Goal: Task Accomplishment & Management: Manage account settings

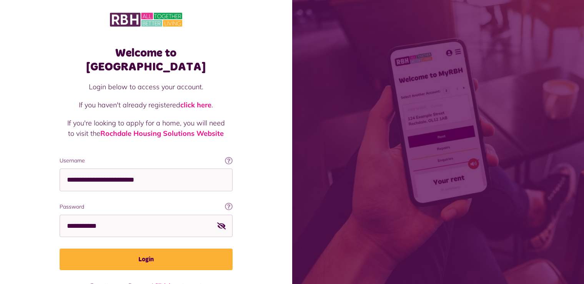
scroll to position [12, 0]
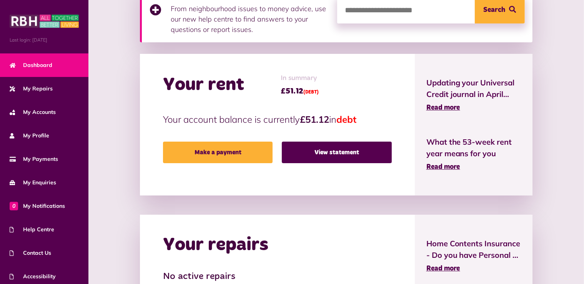
scroll to position [100, 0]
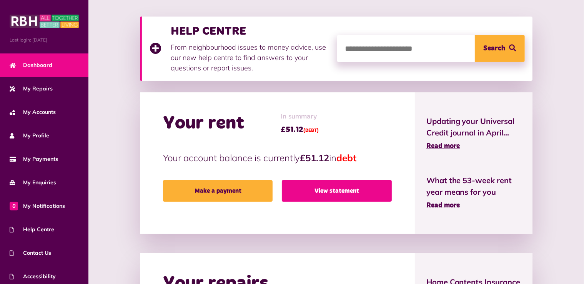
click at [345, 190] on link "View statement" at bounding box center [337, 191] width 110 height 22
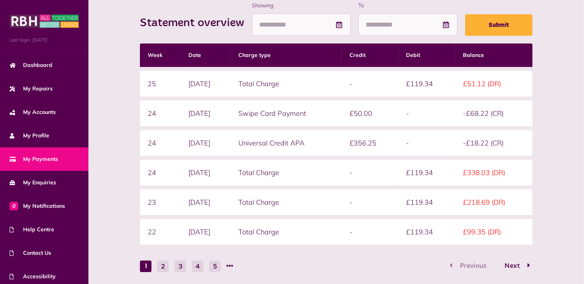
scroll to position [154, 0]
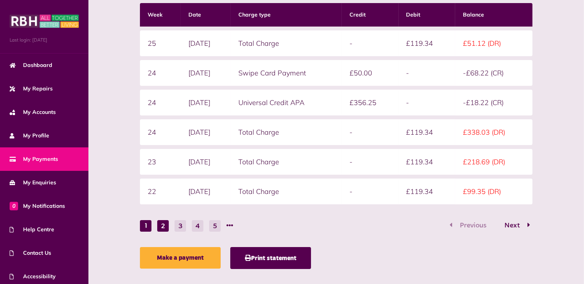
click at [165, 224] on button "2" at bounding box center [163, 226] width 12 height 12
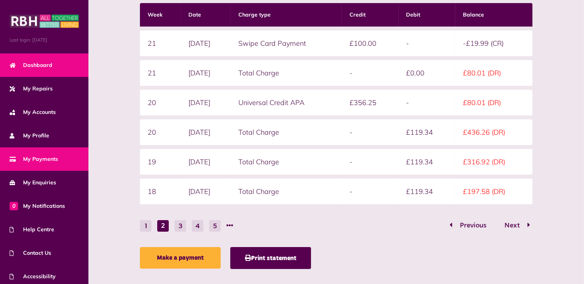
click at [35, 63] on span "Dashboard" at bounding box center [31, 65] width 43 height 8
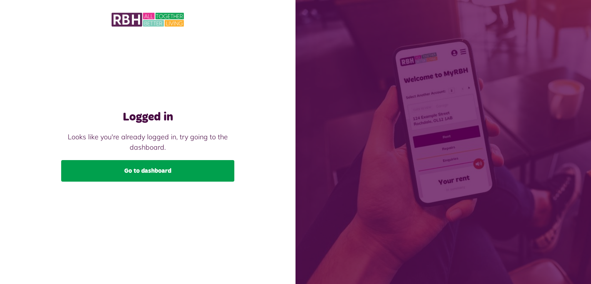
drag, startPoint x: 0, startPoint y: 0, endPoint x: 154, endPoint y: 173, distance: 231.5
click at [154, 173] on link "Go to dashboard" at bounding box center [147, 171] width 173 height 22
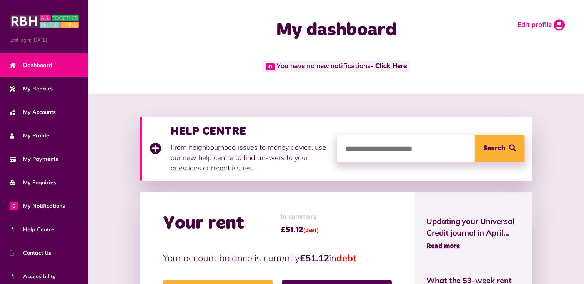
click at [555, 22] on icon at bounding box center [559, 25] width 11 height 12
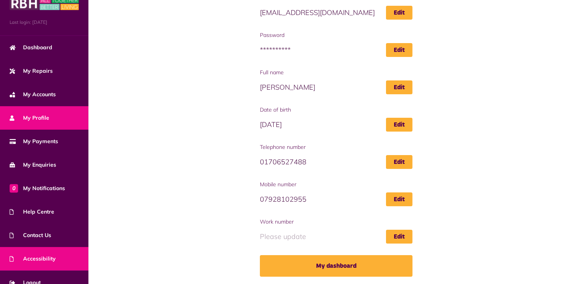
scroll to position [27, 0]
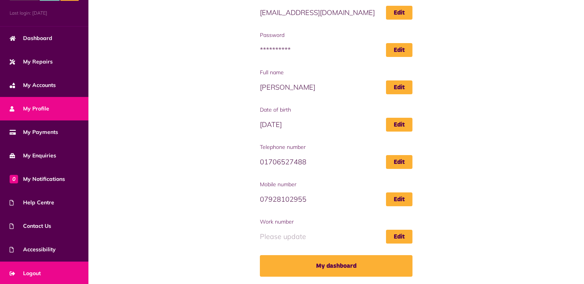
click at [52, 268] on link "Logout" at bounding box center [44, 273] width 88 height 23
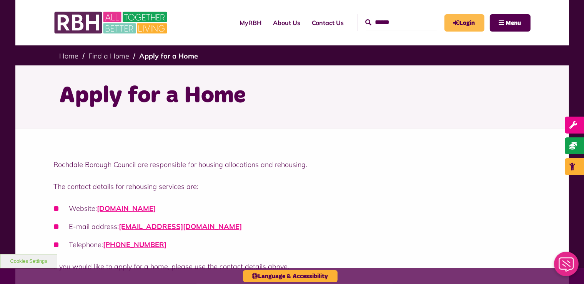
click at [463, 20] on link "Login" at bounding box center [465, 22] width 40 height 17
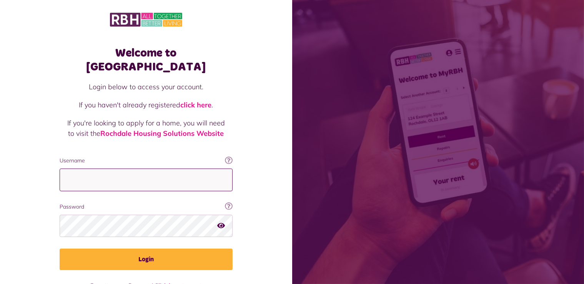
click at [118, 170] on input "Username" at bounding box center [146, 179] width 173 height 23
click at [119, 177] on div at bounding box center [146, 179] width 173 height 23
drag, startPoint x: 129, startPoint y: 168, endPoint x: 5, endPoint y: 154, distance: 124.7
click at [5, 154] on div "**********" at bounding box center [146, 154] width 292 height 309
paste input "**********"
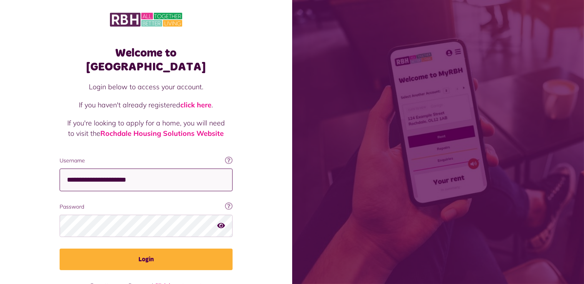
type input "**********"
click at [223, 222] on icon "button" at bounding box center [221, 225] width 8 height 7
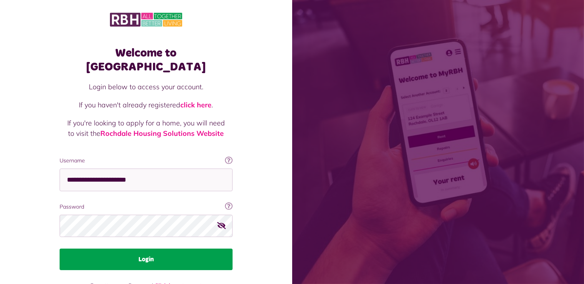
click at [178, 248] on button "Login" at bounding box center [146, 259] width 173 height 22
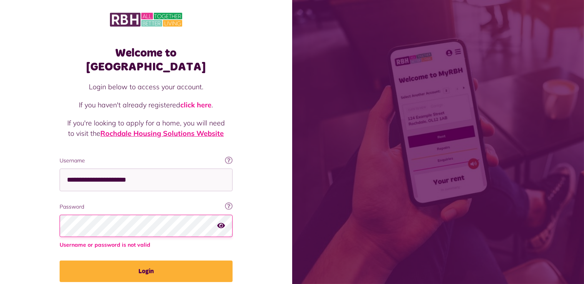
click at [177, 129] on link "Rochdale Housing Solutions Website" at bounding box center [161, 133] width 123 height 9
